Goal: Check status: Check status

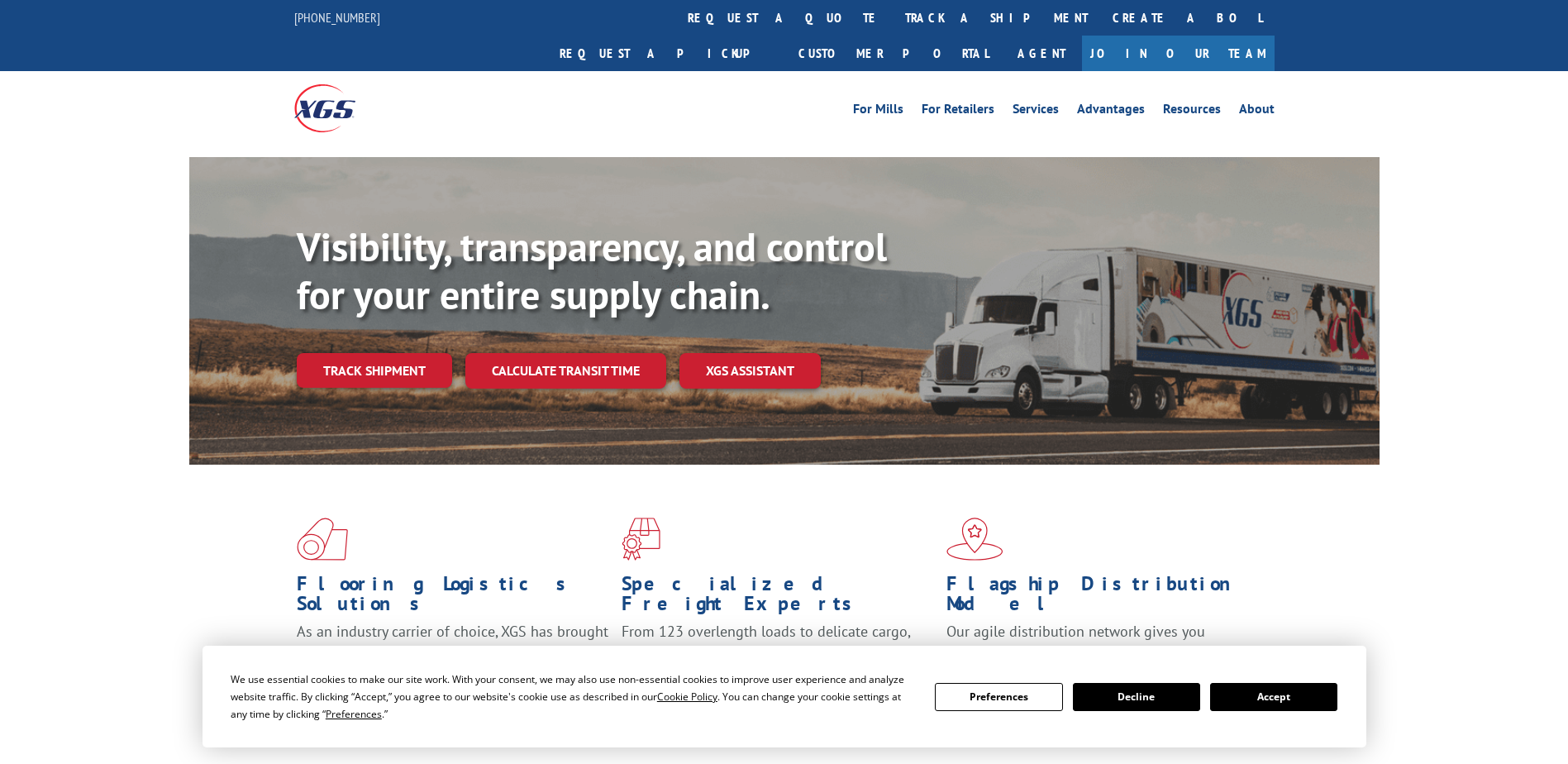
click at [408, 352] on div "Visibility, transparency, and control for your entire supply chain. Track shipm…" at bounding box center [838, 338] width 1083 height 230
click at [409, 353] on link "Track shipment" at bounding box center [374, 371] width 155 height 35
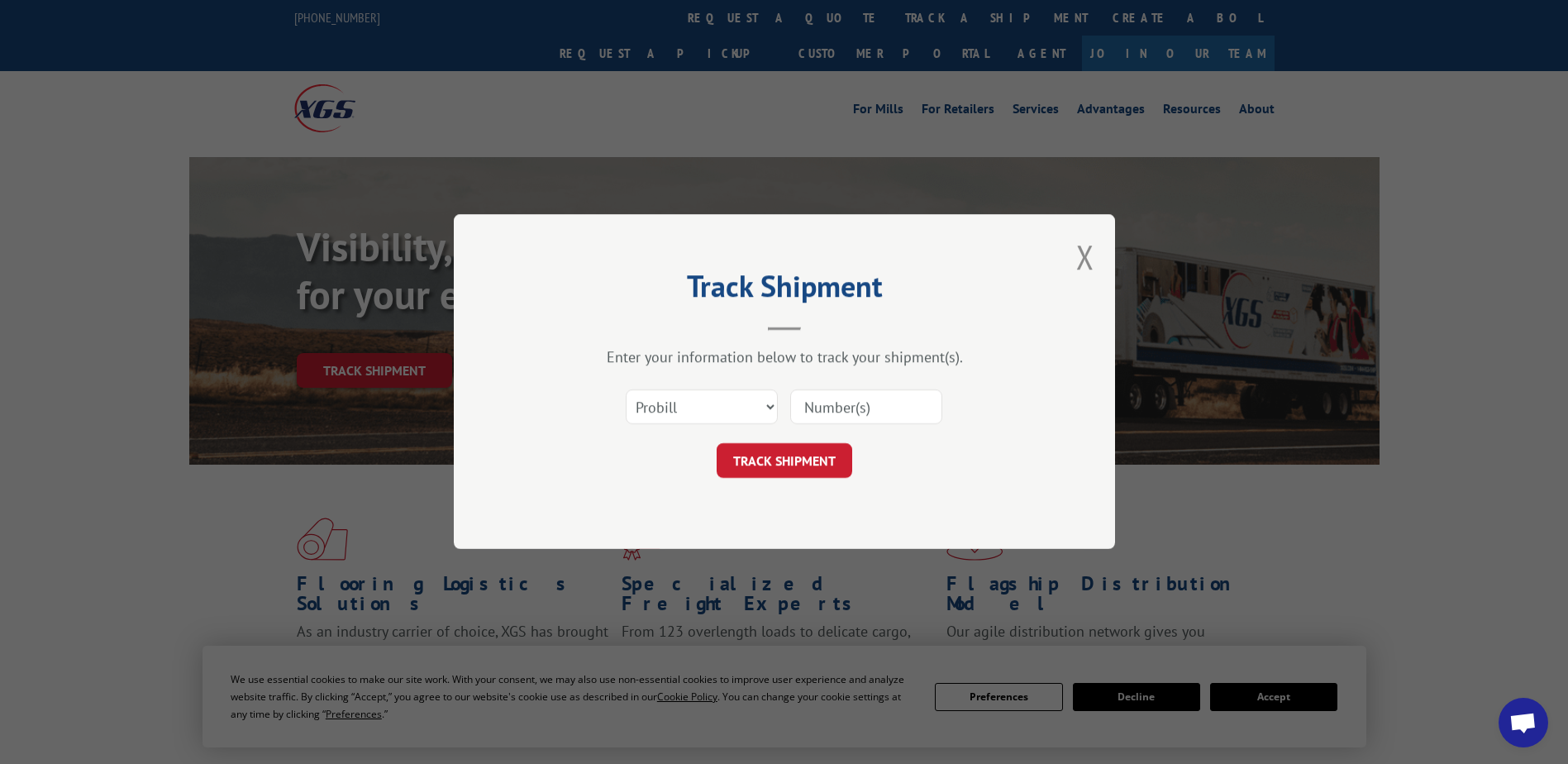
click at [864, 394] on input at bounding box center [866, 407] width 152 height 35
paste input "5320728"
type input "5320728"
click at [783, 459] on button "TRACK SHIPMENT" at bounding box center [784, 462] width 136 height 35
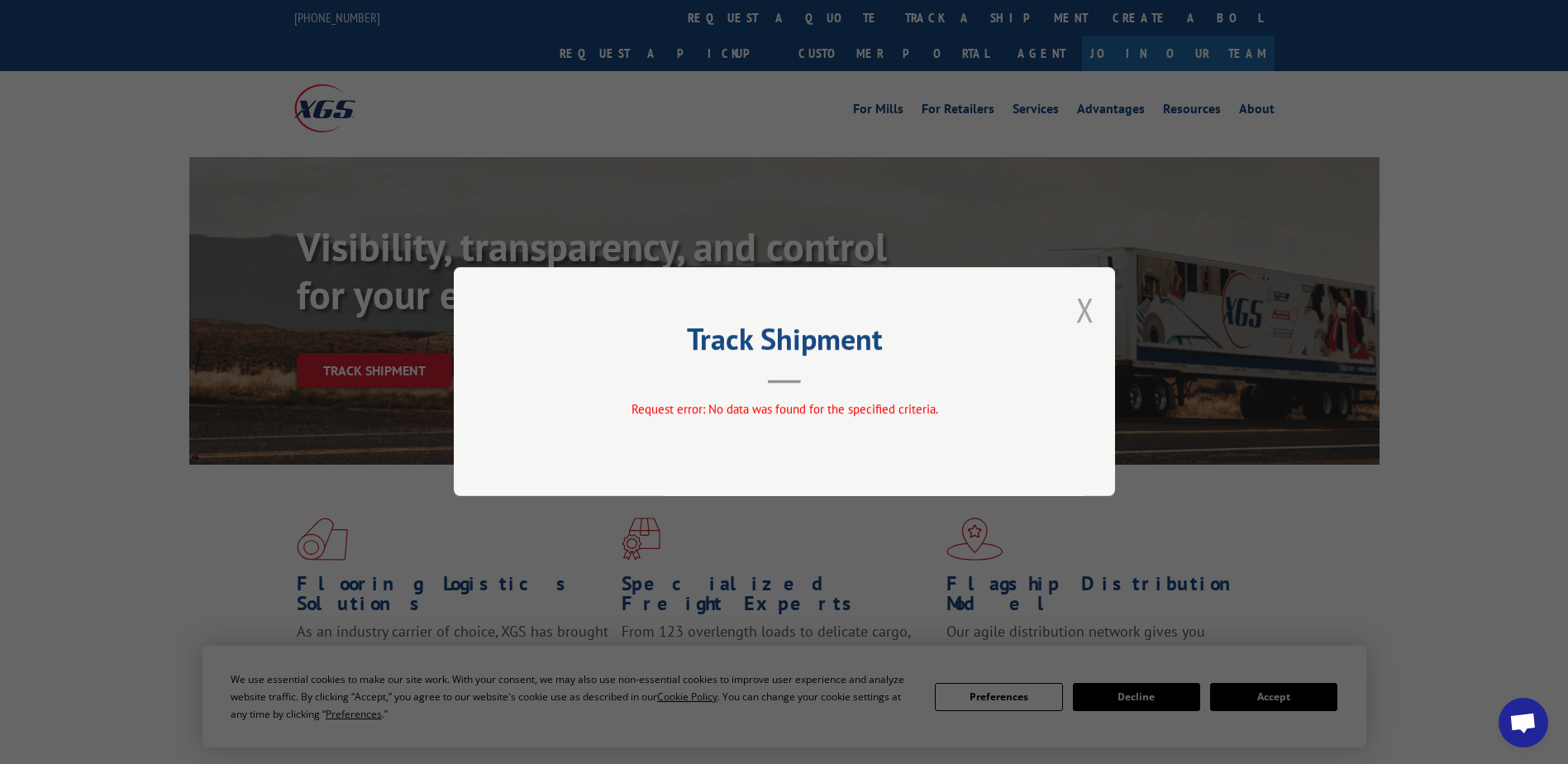
click at [1081, 310] on button "Close modal" at bounding box center [1085, 309] width 18 height 44
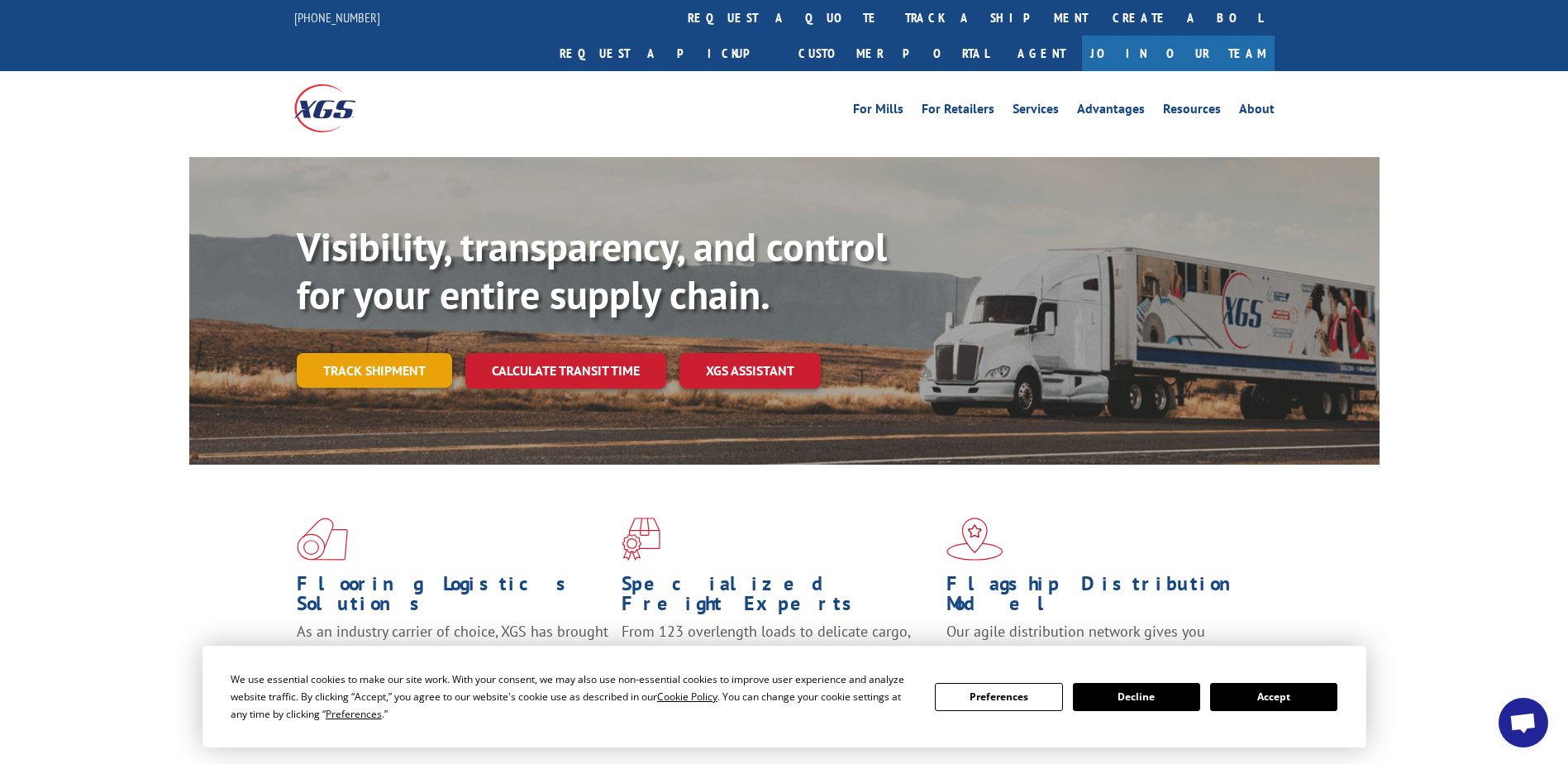
click at [413, 353] on link "Track shipment" at bounding box center [374, 371] width 155 height 35
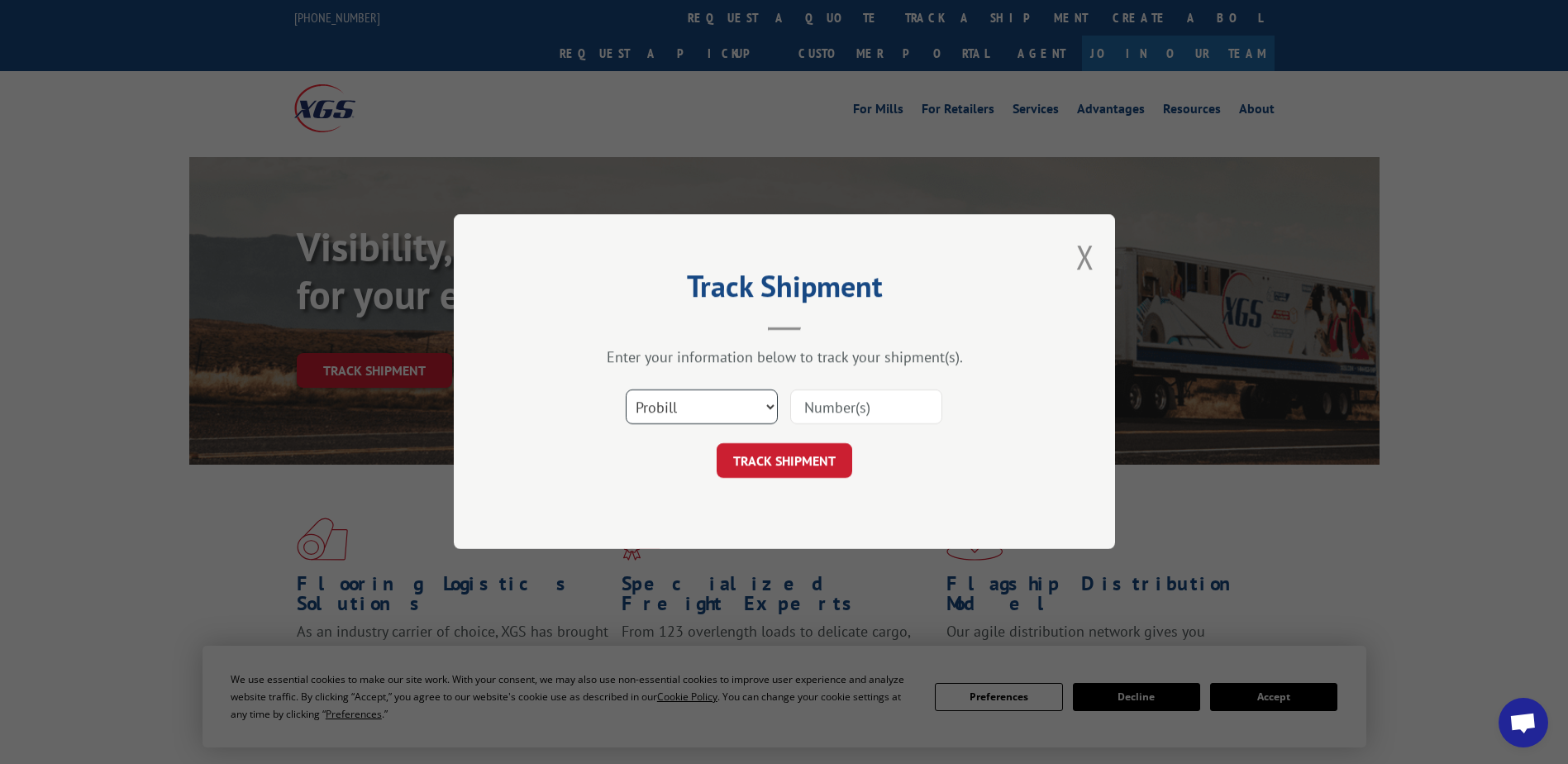
click at [758, 407] on select "Select category... Probill BOL PO" at bounding box center [702, 407] width 152 height 35
select select "bol"
click at [625, 390] on select "Select category... Probill BOL PO" at bounding box center [702, 407] width 152 height 35
click at [924, 397] on input at bounding box center [866, 407] width 152 height 35
paste input "5320728"
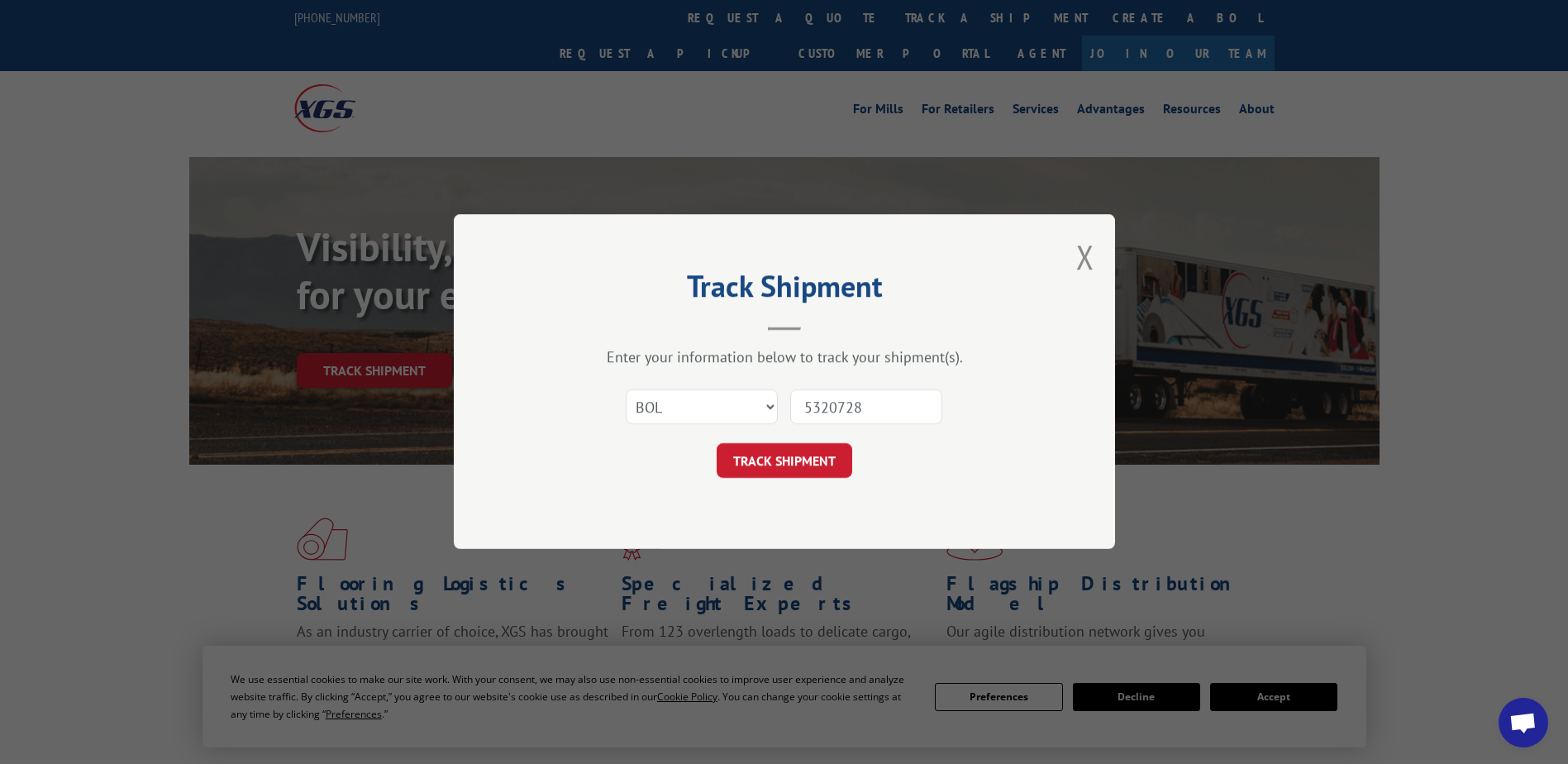
type input "5320728"
click at [738, 494] on div "Track Shipment Enter your information below to track your shipment(s). Select c…" at bounding box center [784, 381] width 661 height 335
click at [763, 466] on button "TRACK SHIPMENT" at bounding box center [784, 462] width 136 height 35
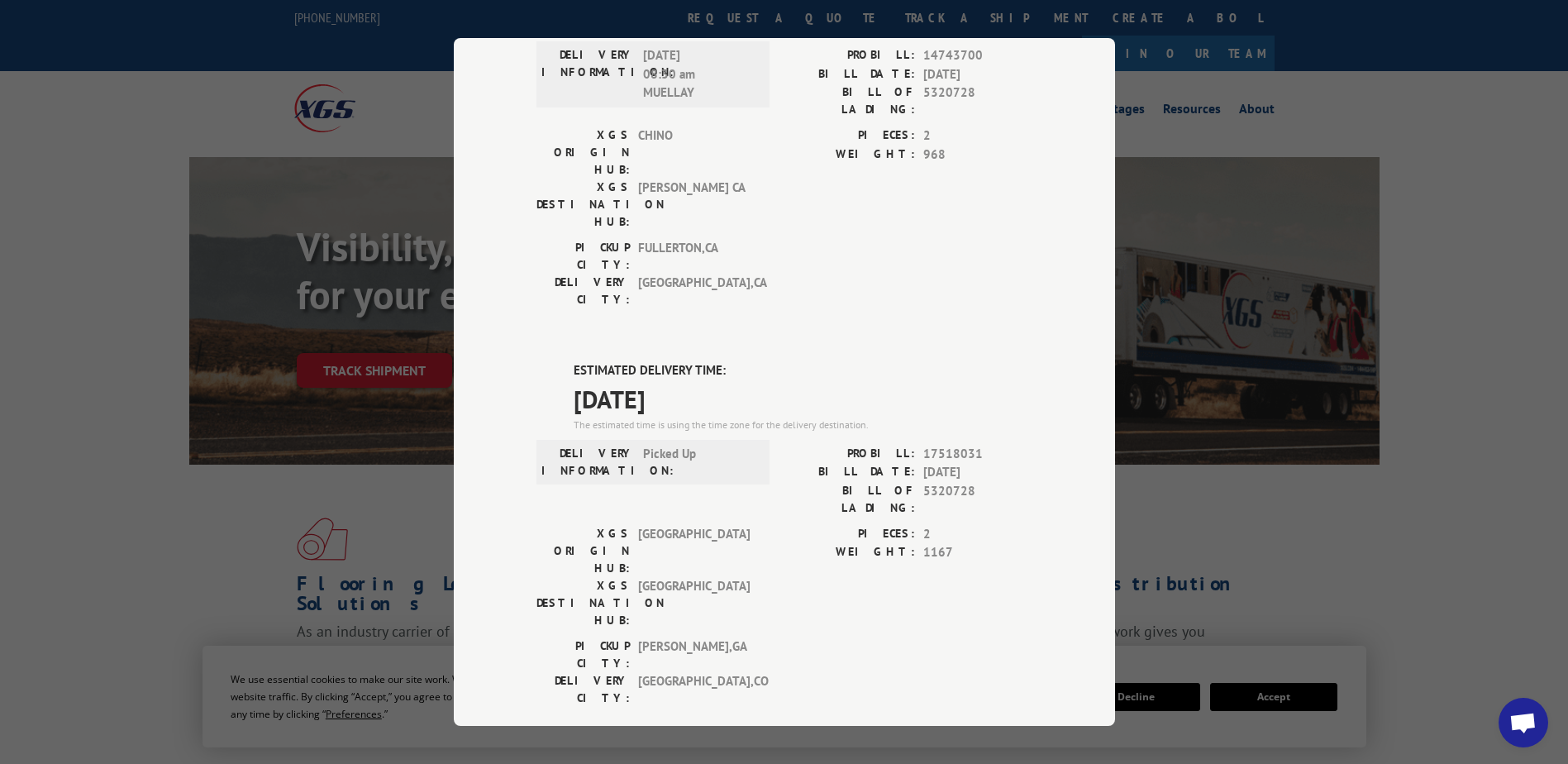
scroll to position [248, 0]
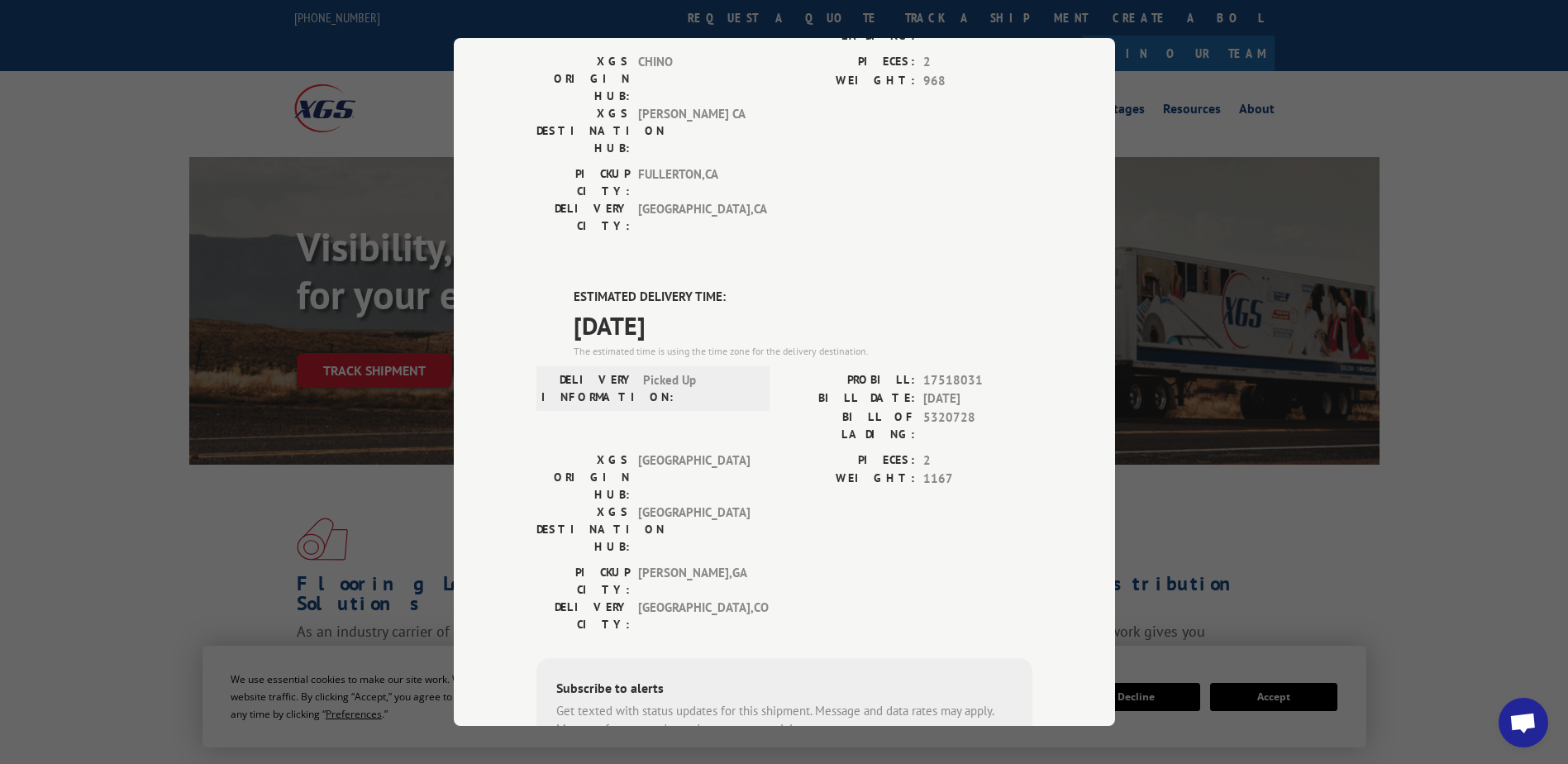
drag, startPoint x: 724, startPoint y: 237, endPoint x: 559, endPoint y: 194, distance: 170.5
click at [559, 287] on div "ESTIMATED DELIVERY TIME: [DATE] The estimated time is using the time zone for t…" at bounding box center [784, 584] width 496 height 594
copy div "ESTIMATED DELIVERY TIME: [DATE]"
